Goal: Communication & Community: Answer question/provide support

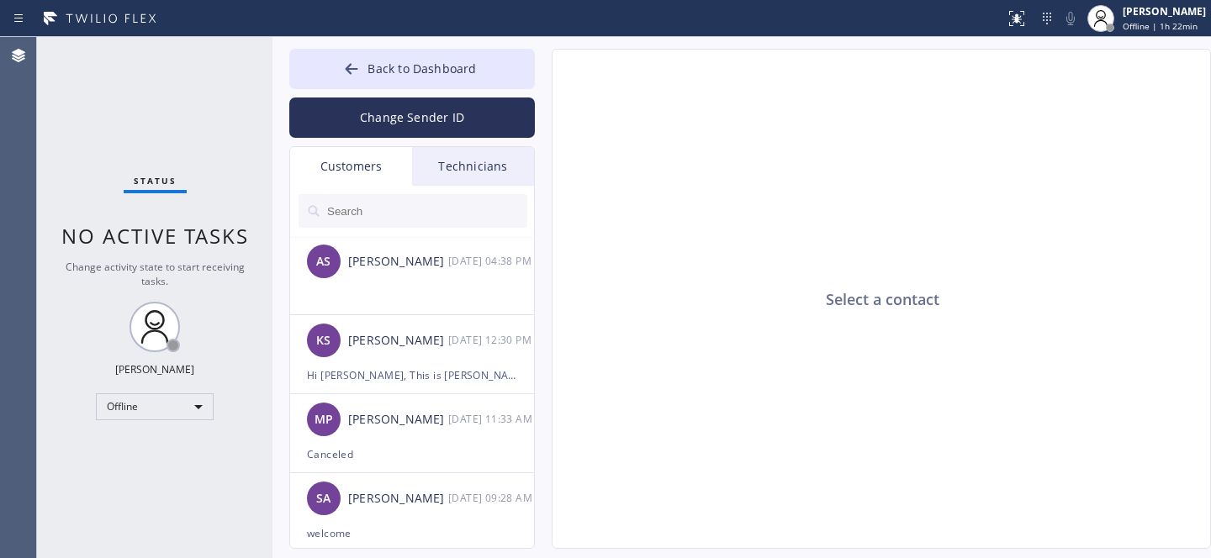
click at [377, 198] on input "text" at bounding box center [426, 211] width 202 height 34
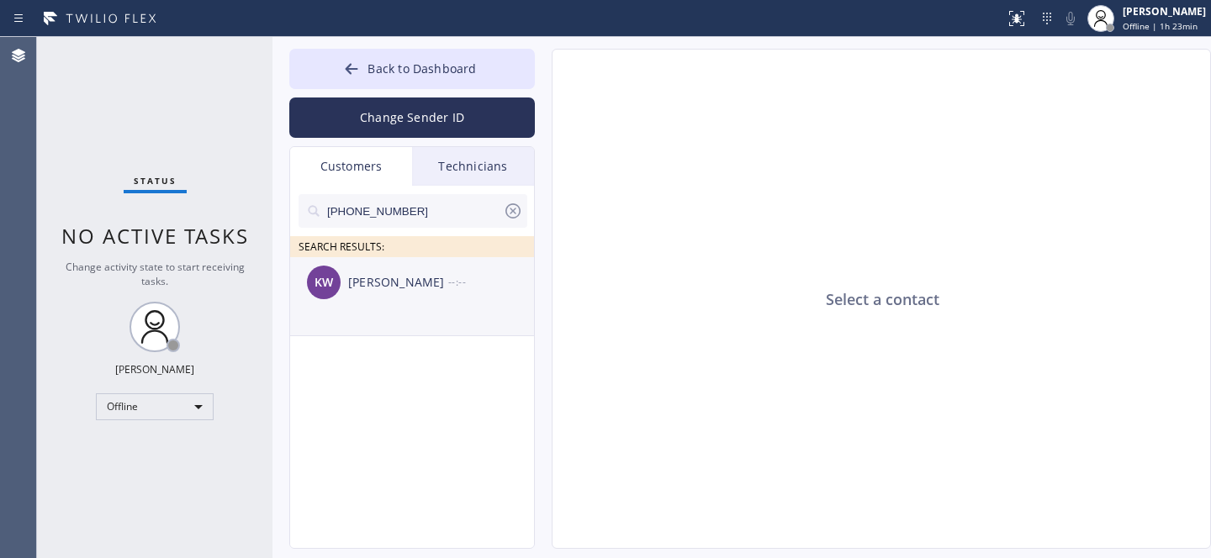
click at [374, 304] on div "KW [PERSON_NAME] --:--" at bounding box center [413, 282] width 246 height 50
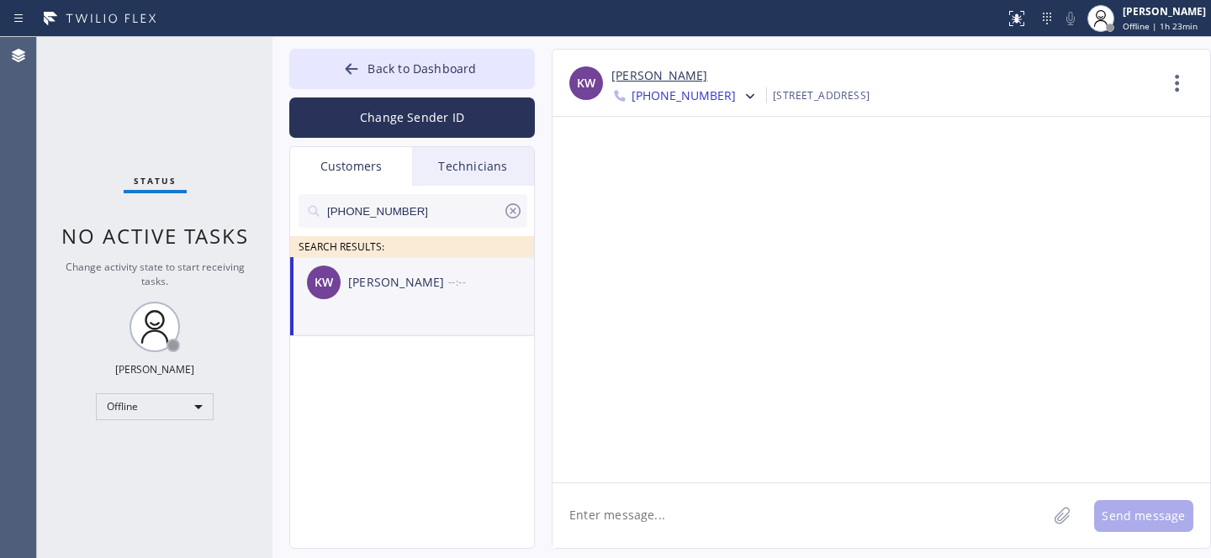
click at [730, 489] on textarea at bounding box center [800, 516] width 495 height 65
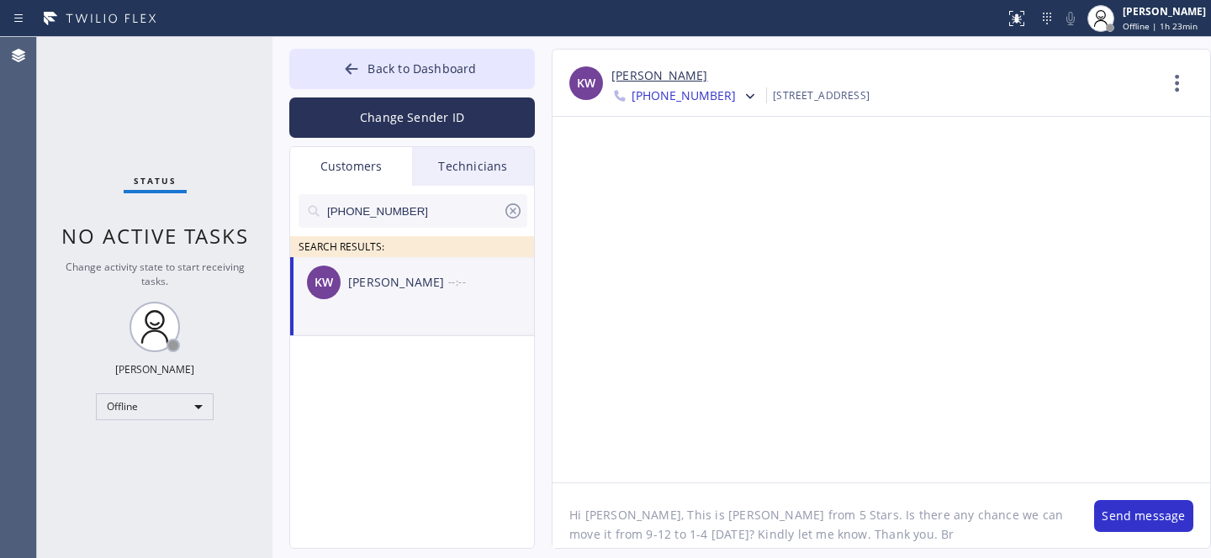
type textarea "Hi [PERSON_NAME], This is [PERSON_NAME] from 5 Stars. Is there any chance we ca…"
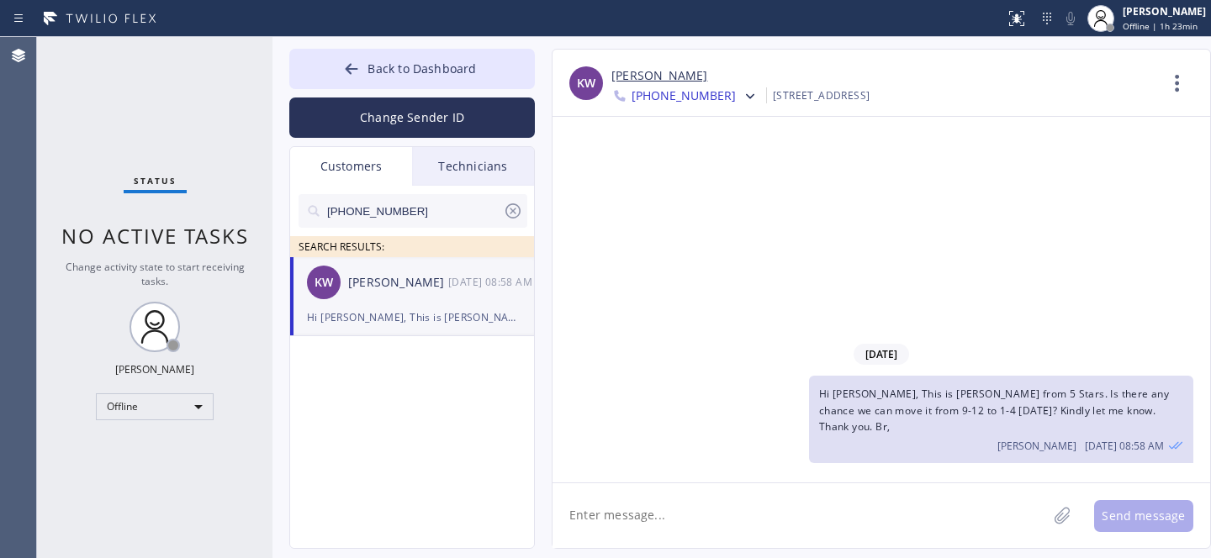
click at [512, 207] on icon at bounding box center [513, 211] width 20 height 20
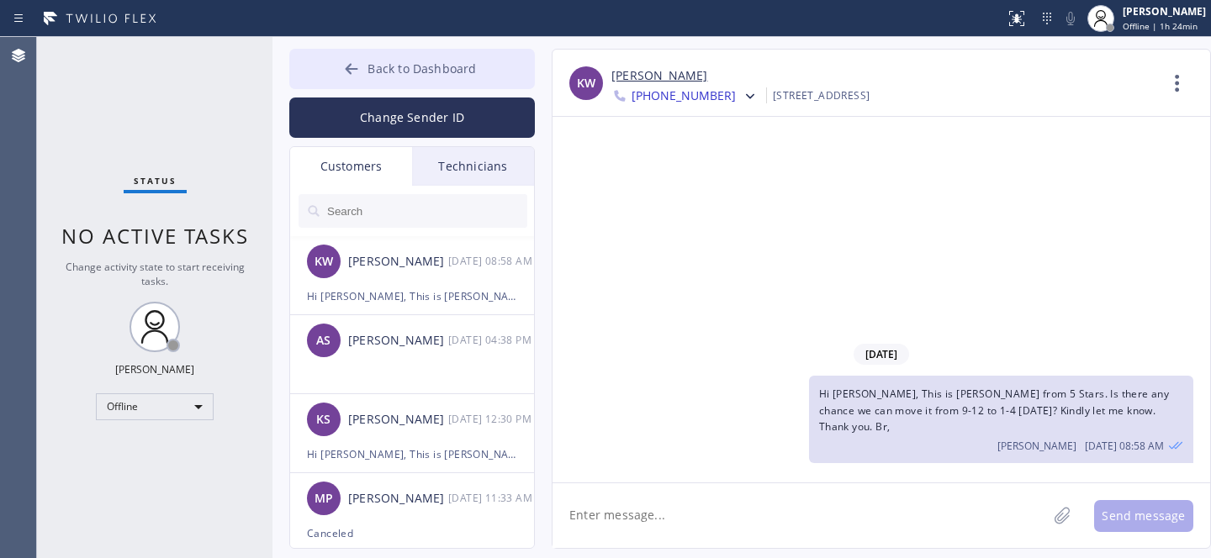
click at [387, 61] on span "Back to Dashboard" at bounding box center [422, 69] width 108 height 16
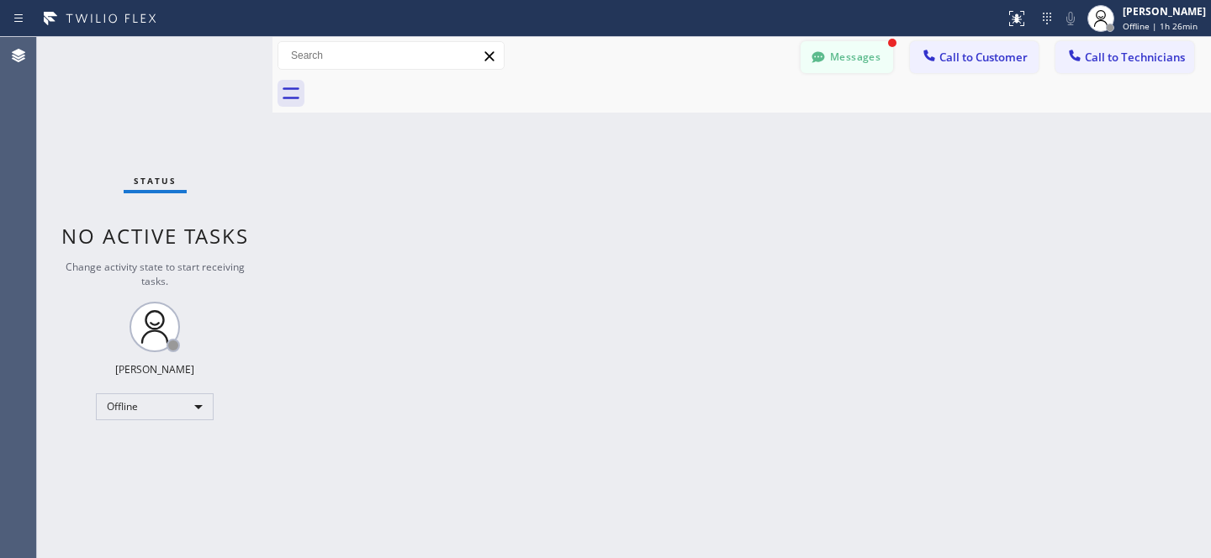
click at [838, 44] on button "Messages" at bounding box center [847, 57] width 93 height 32
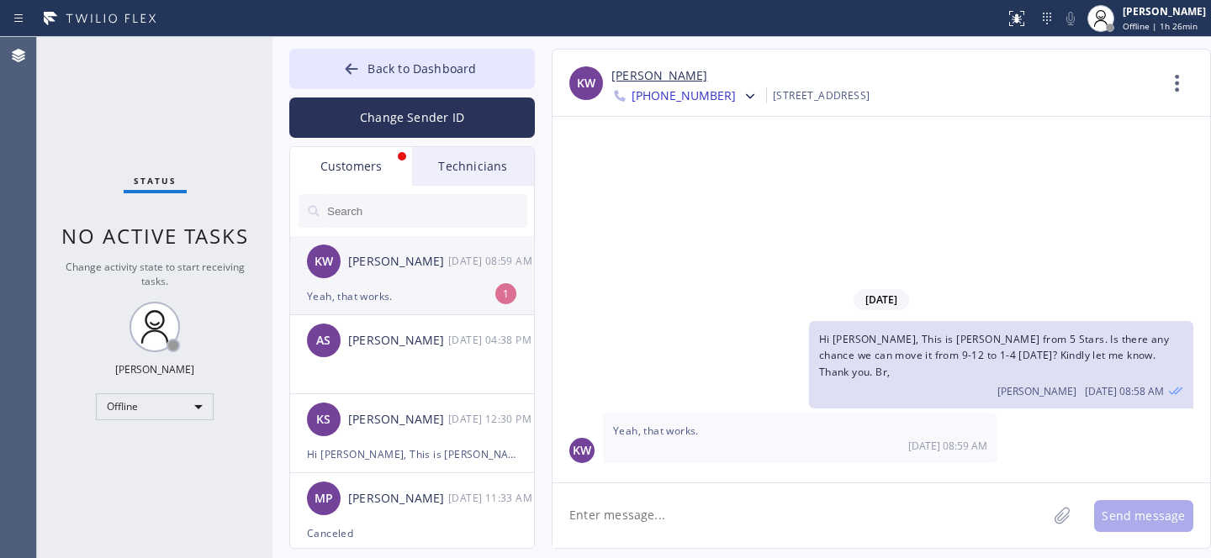
drag, startPoint x: 415, startPoint y: 272, endPoint x: 487, endPoint y: 262, distance: 72.2
click at [415, 272] on div "KW [PERSON_NAME] [DATE] 08:59 AM" at bounding box center [413, 261] width 246 height 50
click at [630, 72] on link "[PERSON_NAME]" at bounding box center [659, 75] width 96 height 19
click at [686, 505] on textarea at bounding box center [800, 516] width 495 height 65
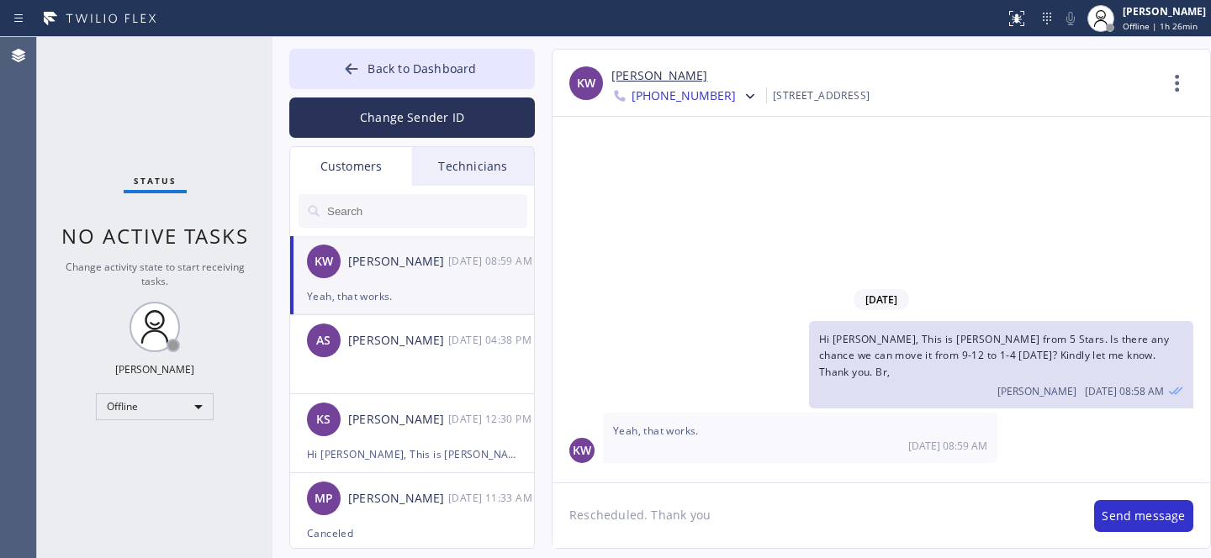
type textarea "Rescheduled. Thank you."
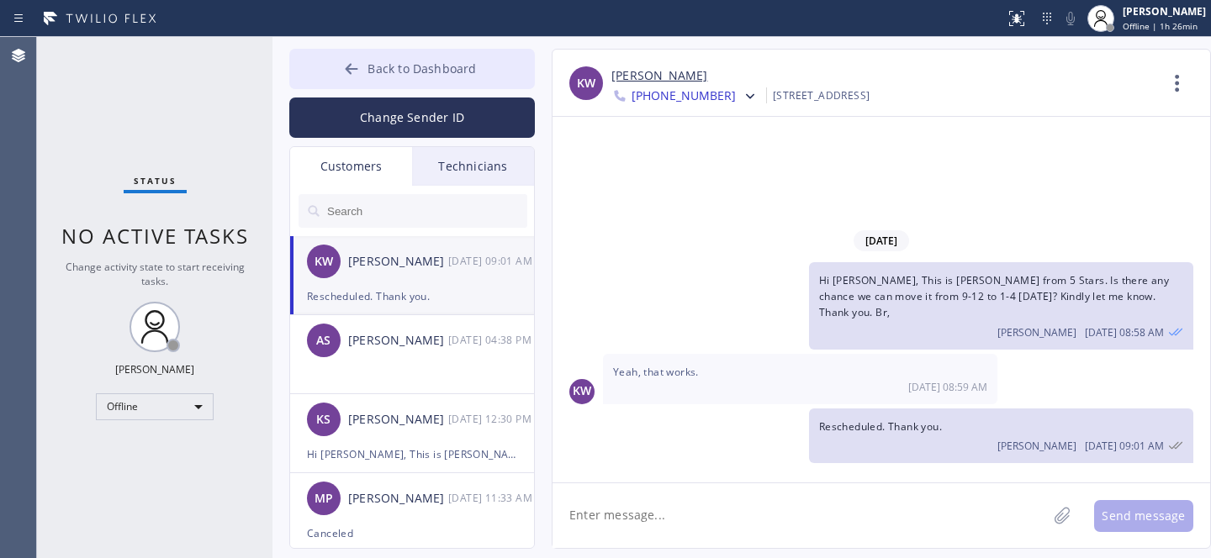
click at [382, 70] on span "Back to Dashboard" at bounding box center [422, 69] width 108 height 16
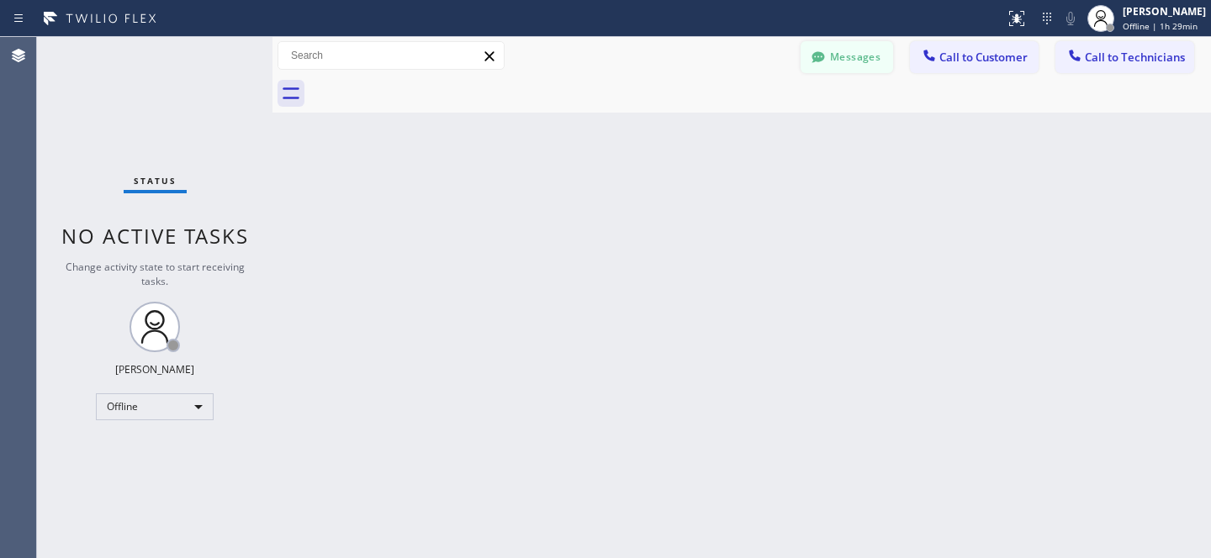
click at [853, 59] on button "Messages" at bounding box center [847, 57] width 93 height 32
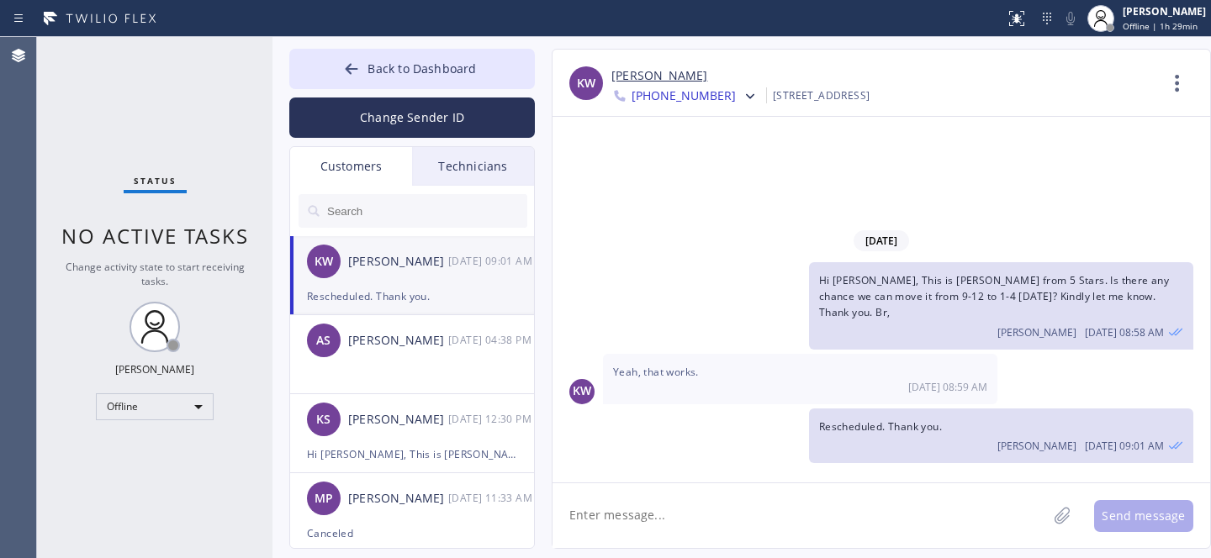
click at [360, 294] on div "Rescheduled. Thank you." at bounding box center [412, 296] width 210 height 19
click at [637, 73] on link "[PERSON_NAME]" at bounding box center [659, 75] width 96 height 19
click at [357, 55] on button "Back to Dashboard" at bounding box center [412, 69] width 246 height 40
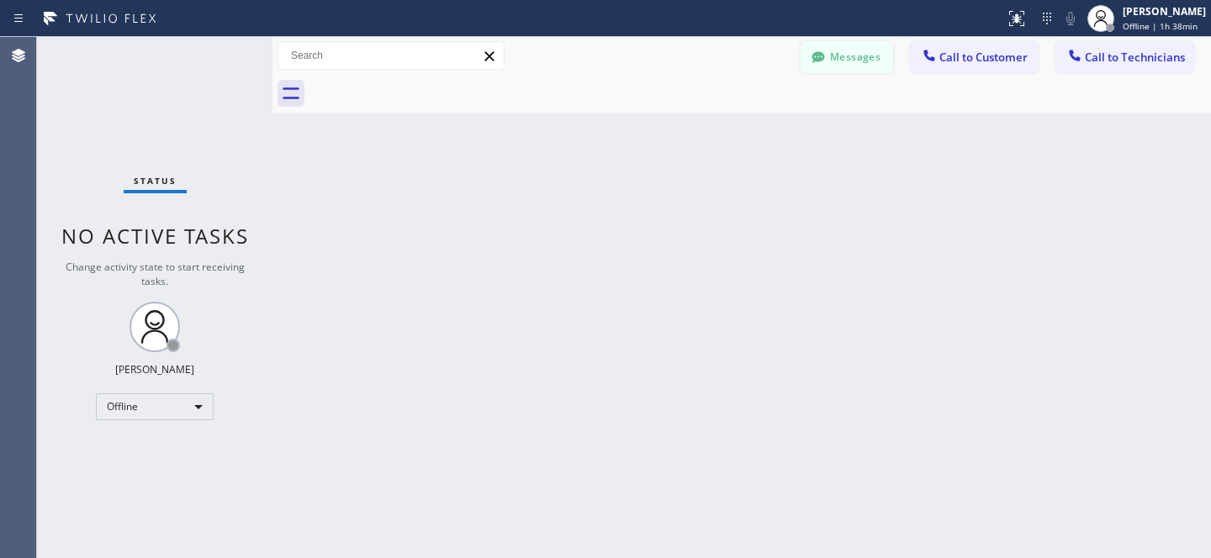
click at [832, 55] on button "Messages" at bounding box center [847, 57] width 93 height 32
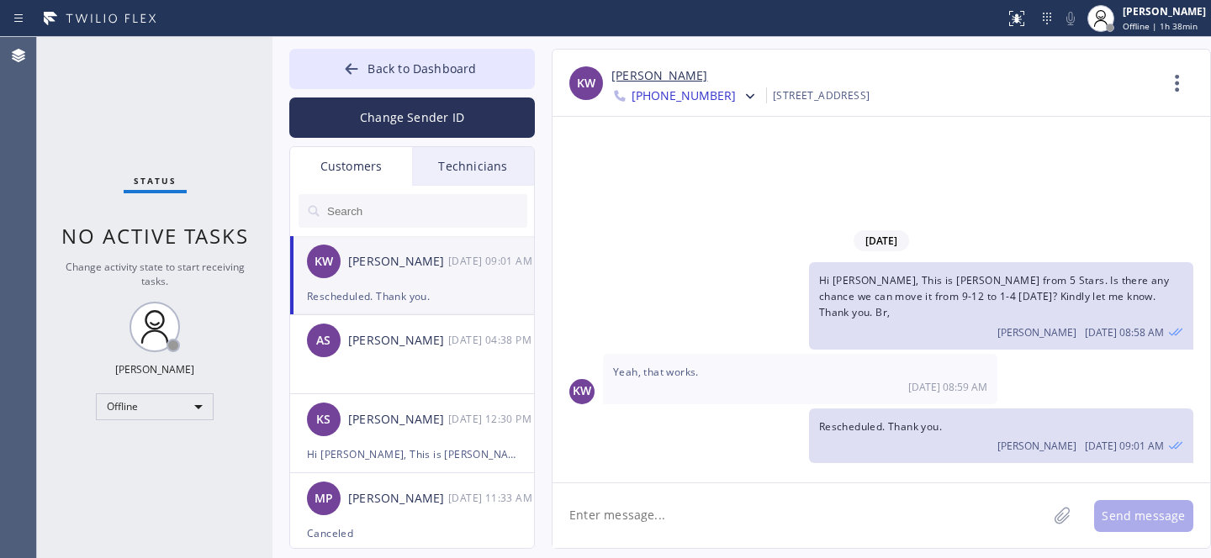
click at [410, 280] on div "KW [PERSON_NAME] [DATE] 09:01 AM" at bounding box center [413, 261] width 246 height 50
click at [633, 66] on div "KW [PERSON_NAME] [PHONE_NUMBER] Choose phone number [PHONE_NUMBER] [PHONE_NUMBE…" at bounding box center [882, 83] width 658 height 67
click at [620, 67] on link "[PERSON_NAME]" at bounding box center [659, 75] width 96 height 19
click at [396, 67] on span "Back to Dashboard" at bounding box center [422, 69] width 108 height 16
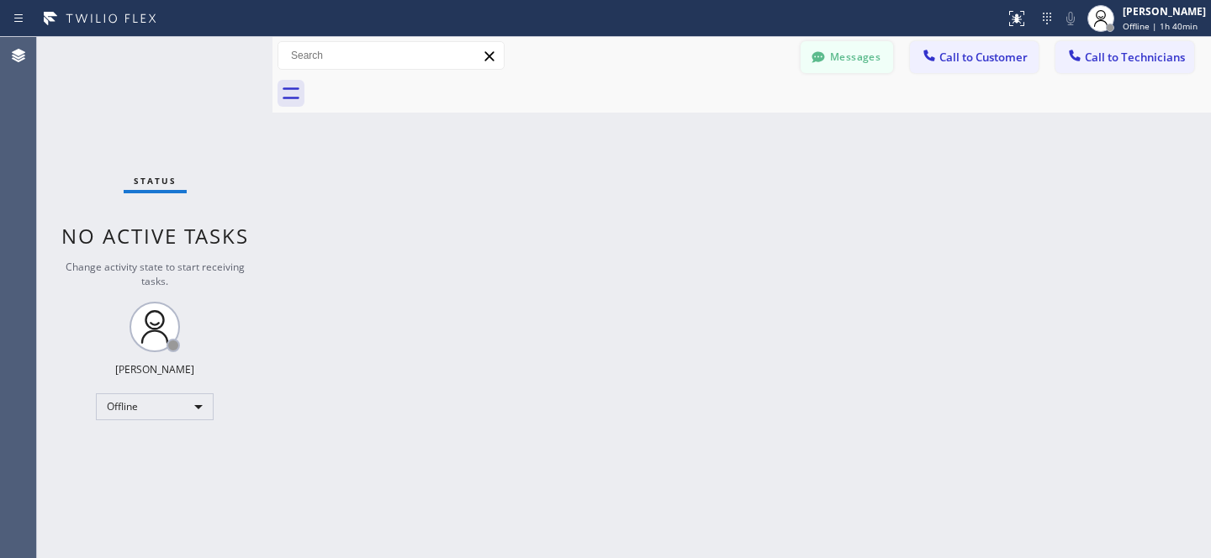
click at [843, 47] on button "Messages" at bounding box center [847, 57] width 93 height 32
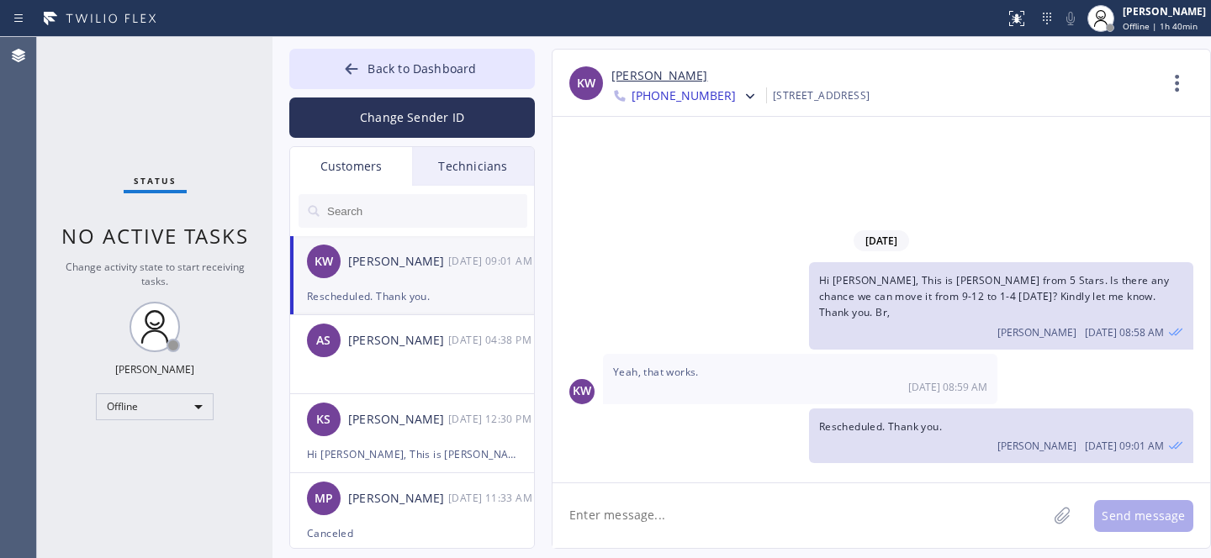
click at [378, 276] on div "KW [PERSON_NAME] [DATE] 09:01 AM" at bounding box center [413, 261] width 246 height 50
click at [645, 74] on link "[PERSON_NAME]" at bounding box center [659, 75] width 96 height 19
click at [375, 59] on button "Back to Dashboard" at bounding box center [412, 69] width 246 height 40
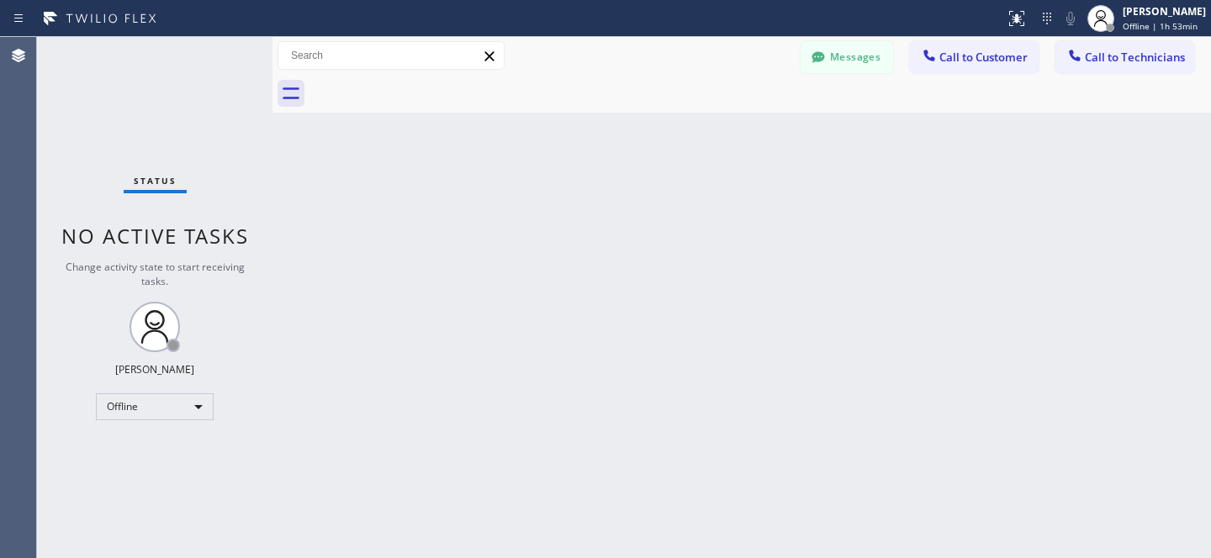
drag, startPoint x: 803, startPoint y: 209, endPoint x: 922, endPoint y: 80, distance: 175.0
click at [804, 209] on div "Back to Dashboard Change Sender ID Customers Technicians KW [PERSON_NAME] [DATE…" at bounding box center [741, 297] width 939 height 521
click at [576, 174] on div "Back to Dashboard Change Sender ID Customers Technicians KW [PERSON_NAME] [DATE…" at bounding box center [741, 297] width 939 height 521
click at [822, 49] on icon at bounding box center [818, 57] width 17 height 17
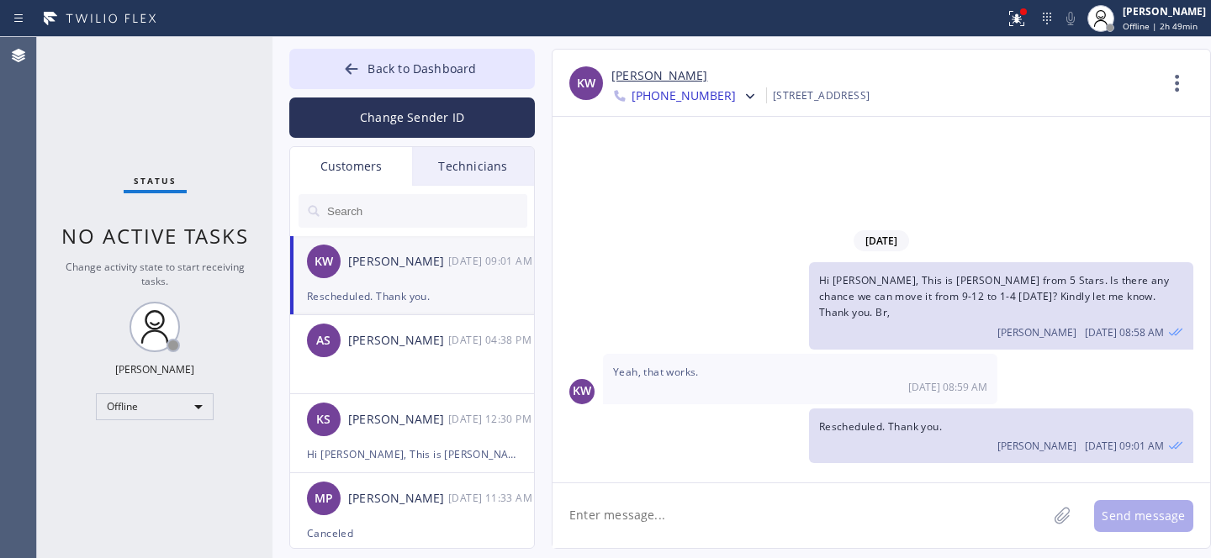
click at [386, 209] on input "text" at bounding box center [426, 211] width 202 height 34
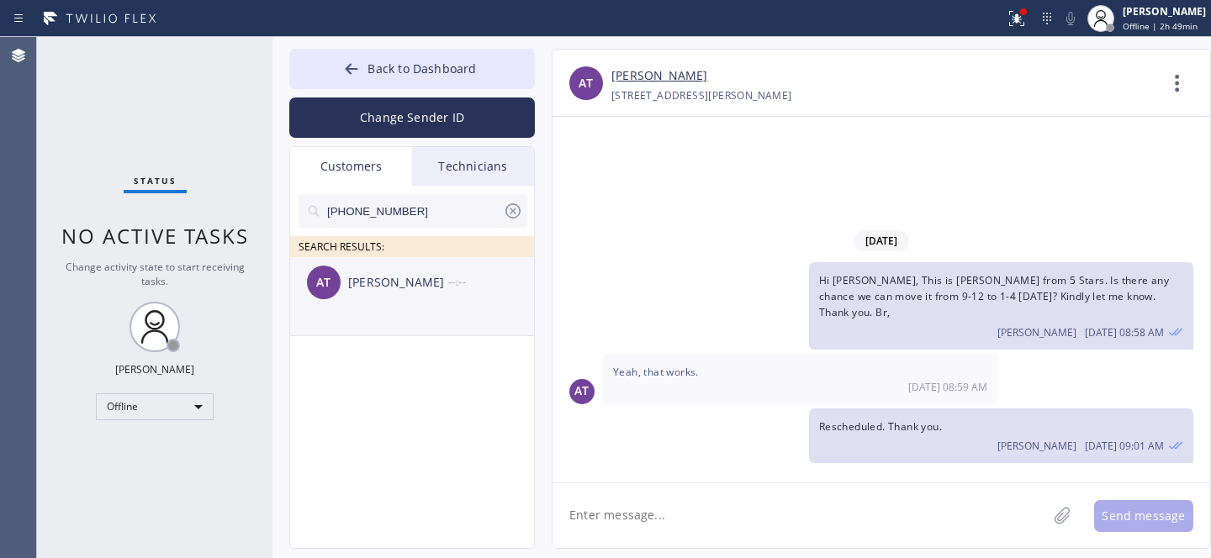
click at [367, 290] on div "[PERSON_NAME]" at bounding box center [398, 282] width 100 height 19
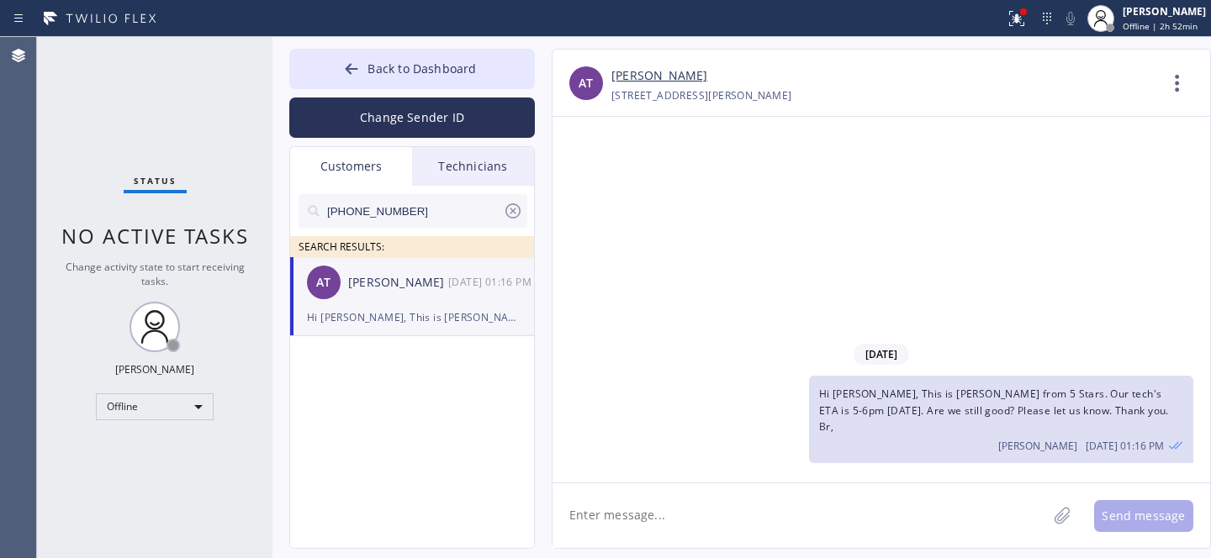
click at [513, 214] on icon at bounding box center [513, 211] width 20 height 20
click at [373, 74] on span "Back to Dashboard" at bounding box center [422, 69] width 108 height 16
